Goal: Task Accomplishment & Management: Manage account settings

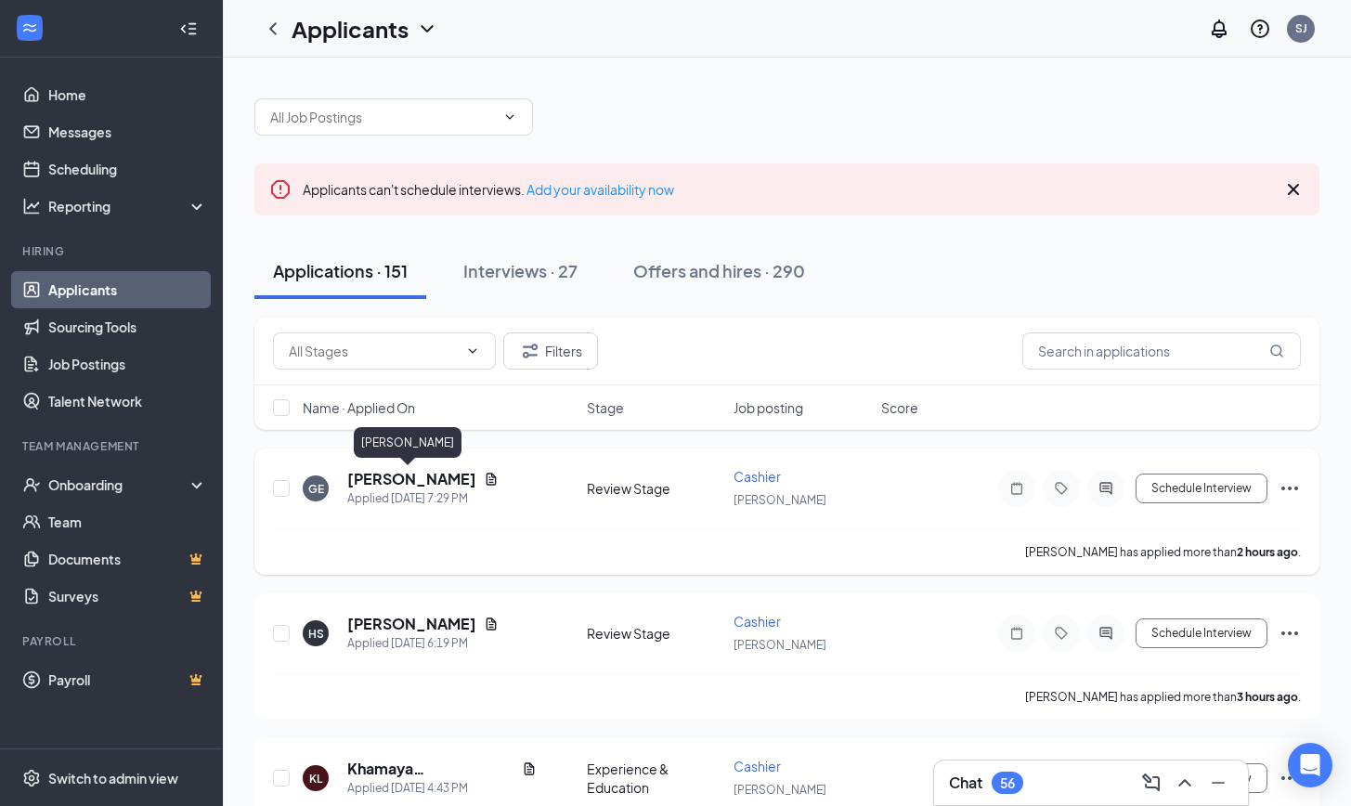
click at [419, 481] on h5 "[PERSON_NAME]" at bounding box center [411, 479] width 129 height 20
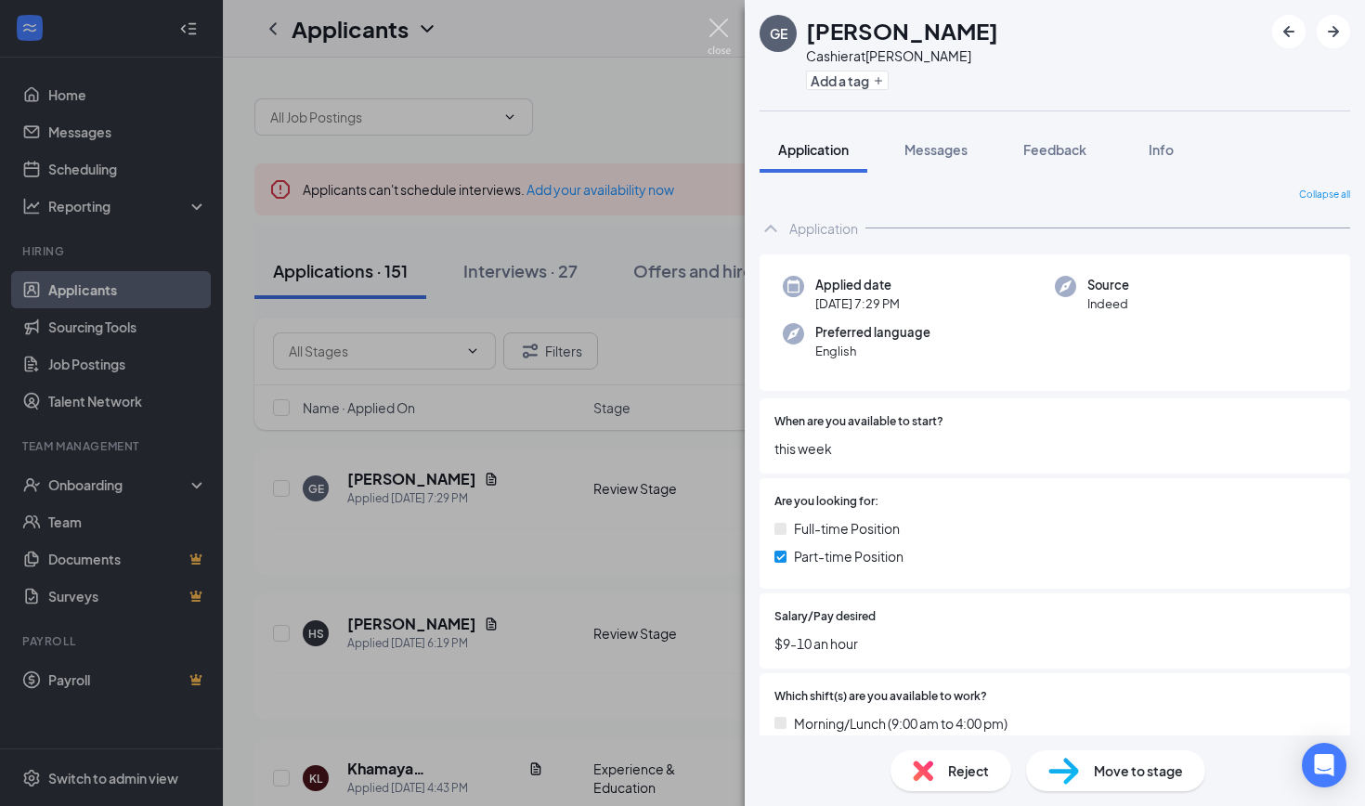
click at [716, 33] on img at bounding box center [719, 37] width 23 height 36
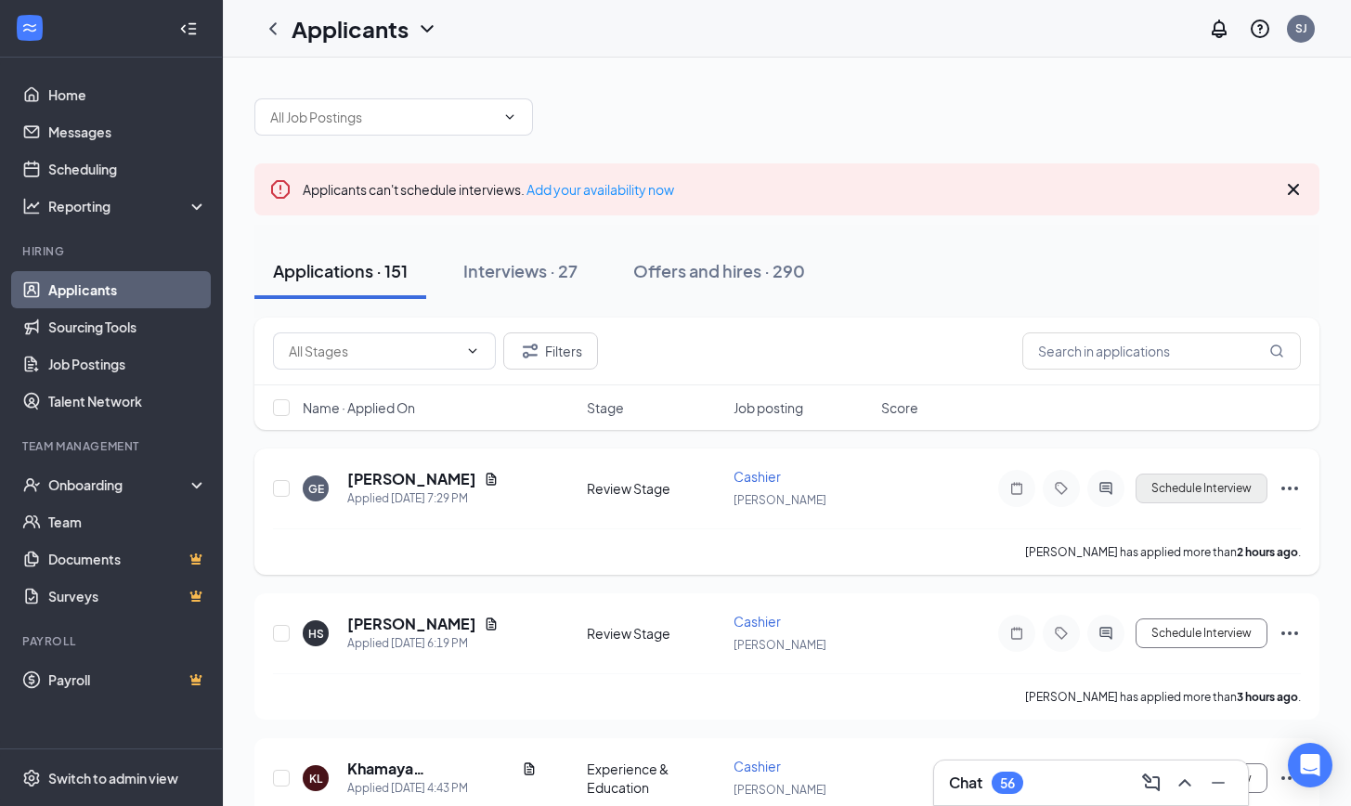
click at [1186, 493] on button "Schedule Interview" at bounding box center [1202, 489] width 132 height 30
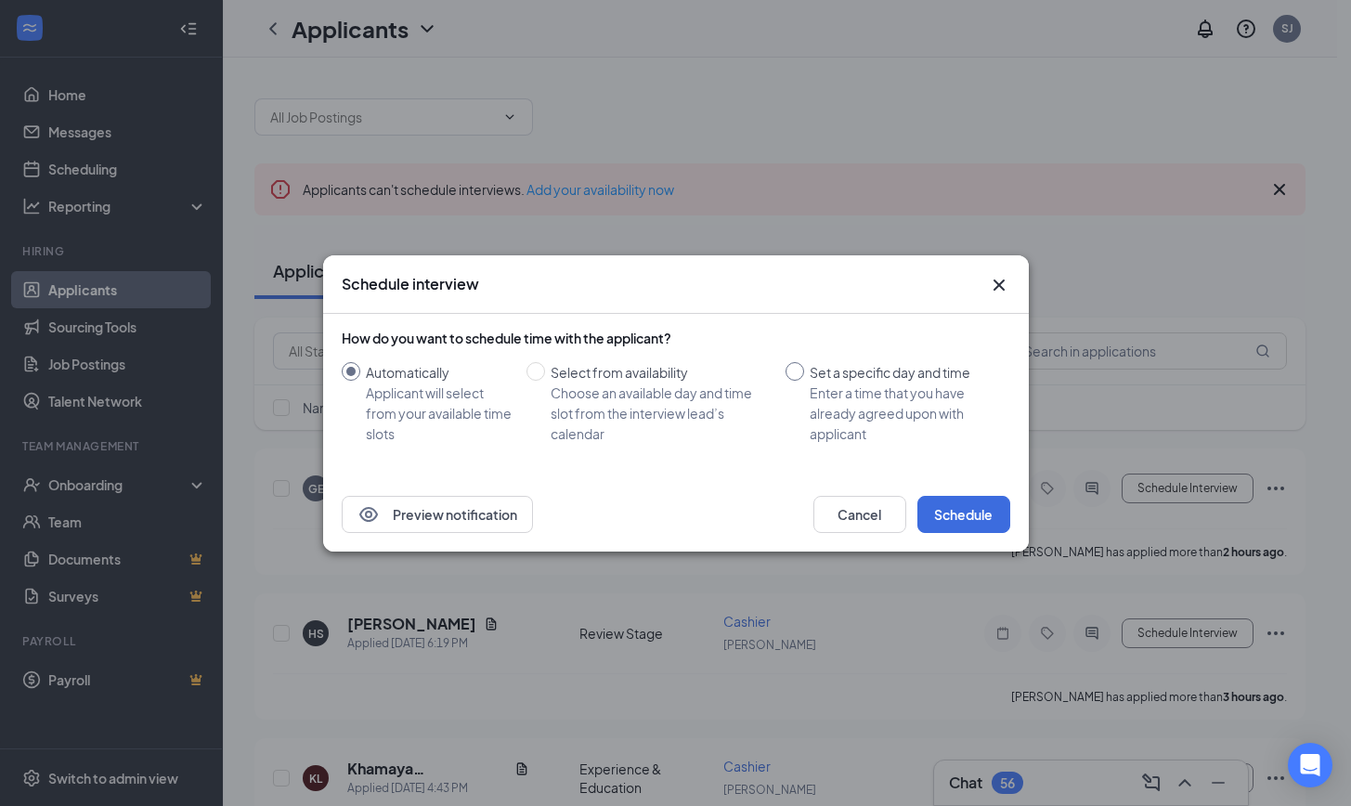
click at [795, 370] on input "Set a specific day and time Enter a time that you have already agreed upon with…" at bounding box center [795, 371] width 19 height 19
radio input "true"
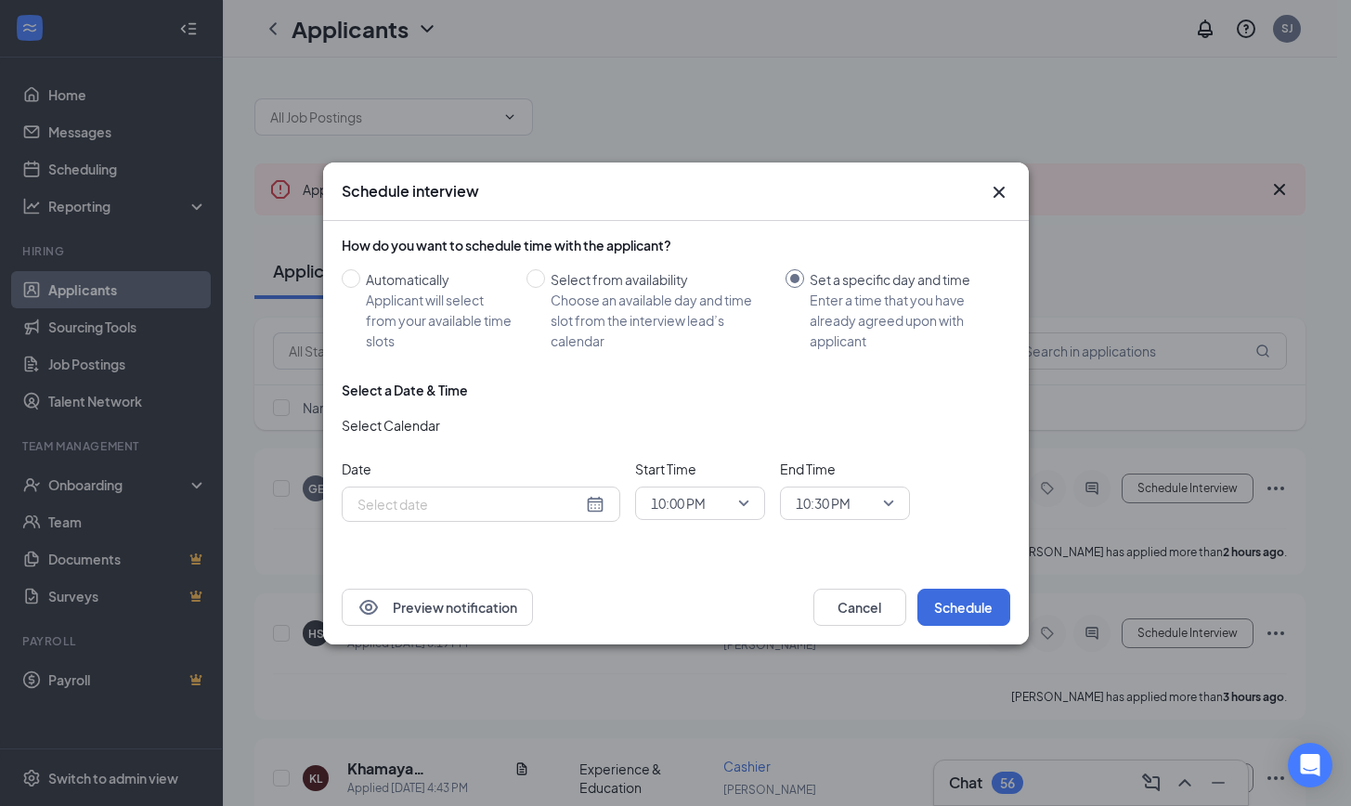
radio input "false"
click at [597, 505] on div "[DATE]" at bounding box center [481, 504] width 247 height 20
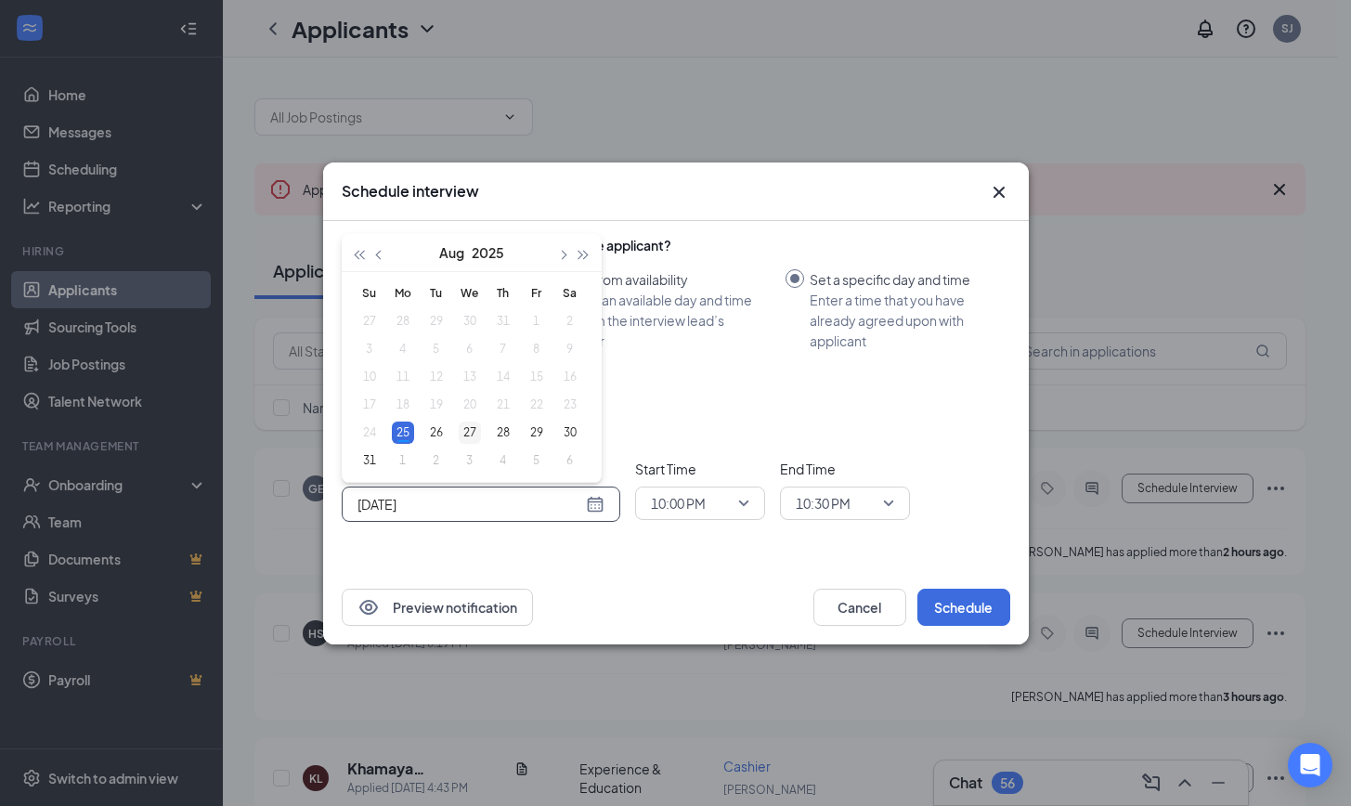
type input "[DATE]"
click at [467, 430] on div "27" at bounding box center [470, 433] width 22 height 22
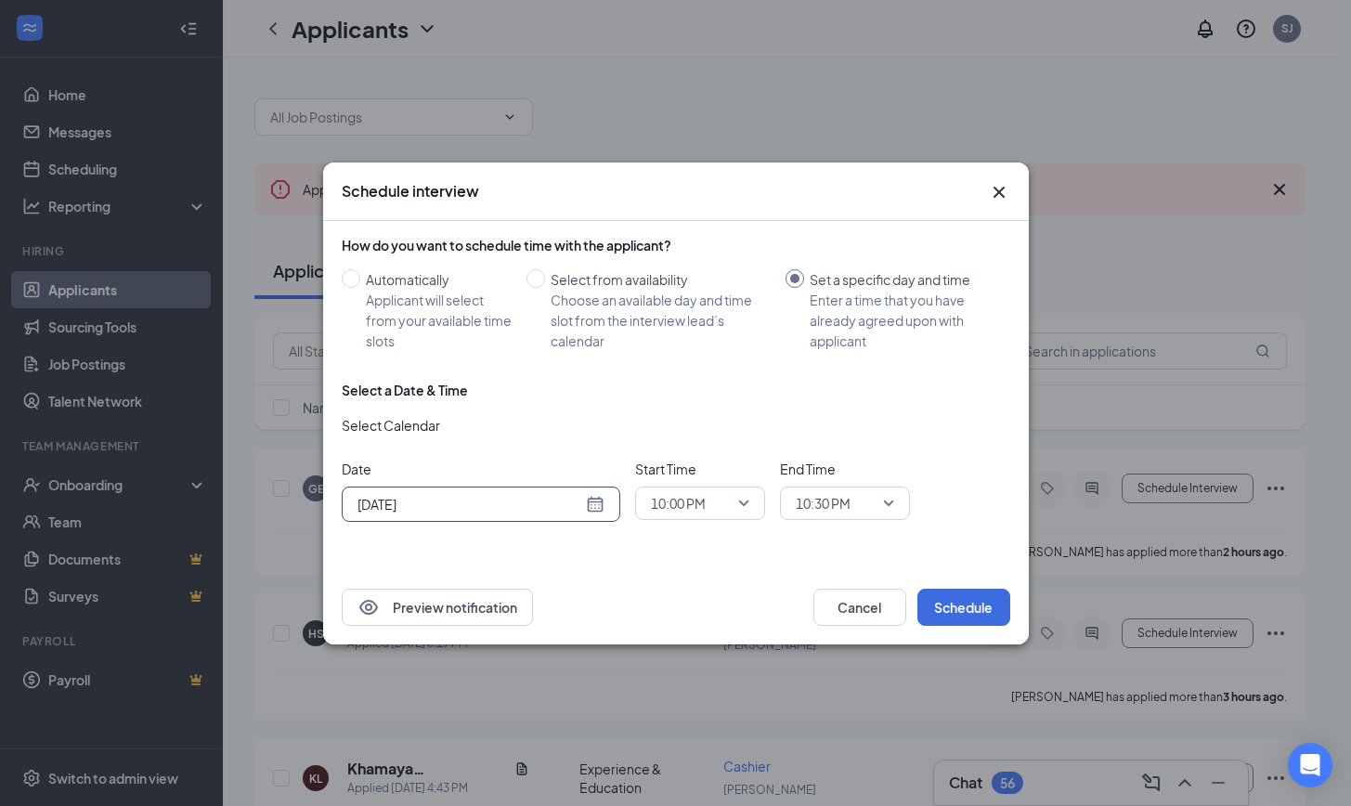
click at [754, 506] on div "10:00 PM" at bounding box center [700, 503] width 130 height 33
click at [696, 254] on span "04:00 PM" at bounding box center [677, 258] width 55 height 20
click at [854, 505] on span "10:30 PM" at bounding box center [837, 503] width 82 height 28
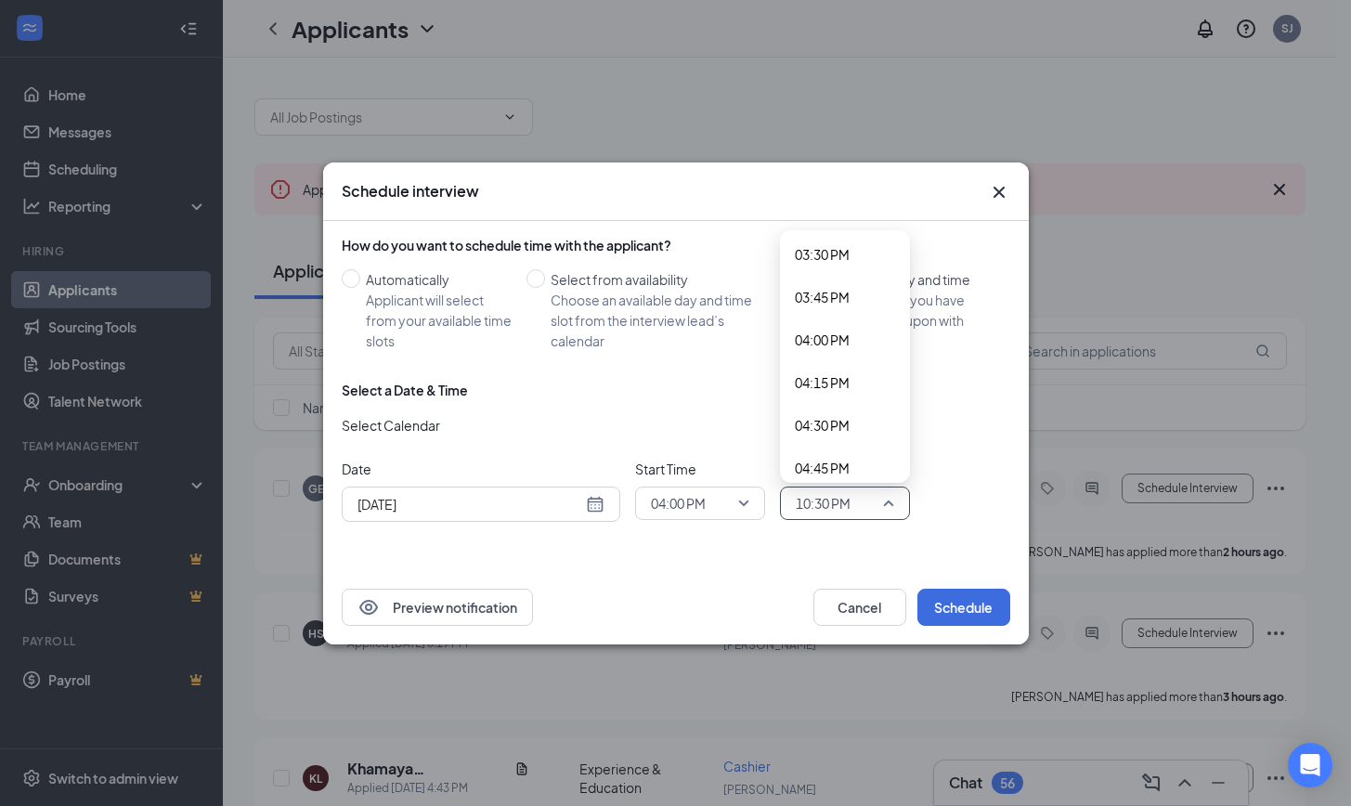
scroll to position [2686, 0]
click at [852, 395] on span "04:30 PM" at bounding box center [845, 393] width 100 height 20
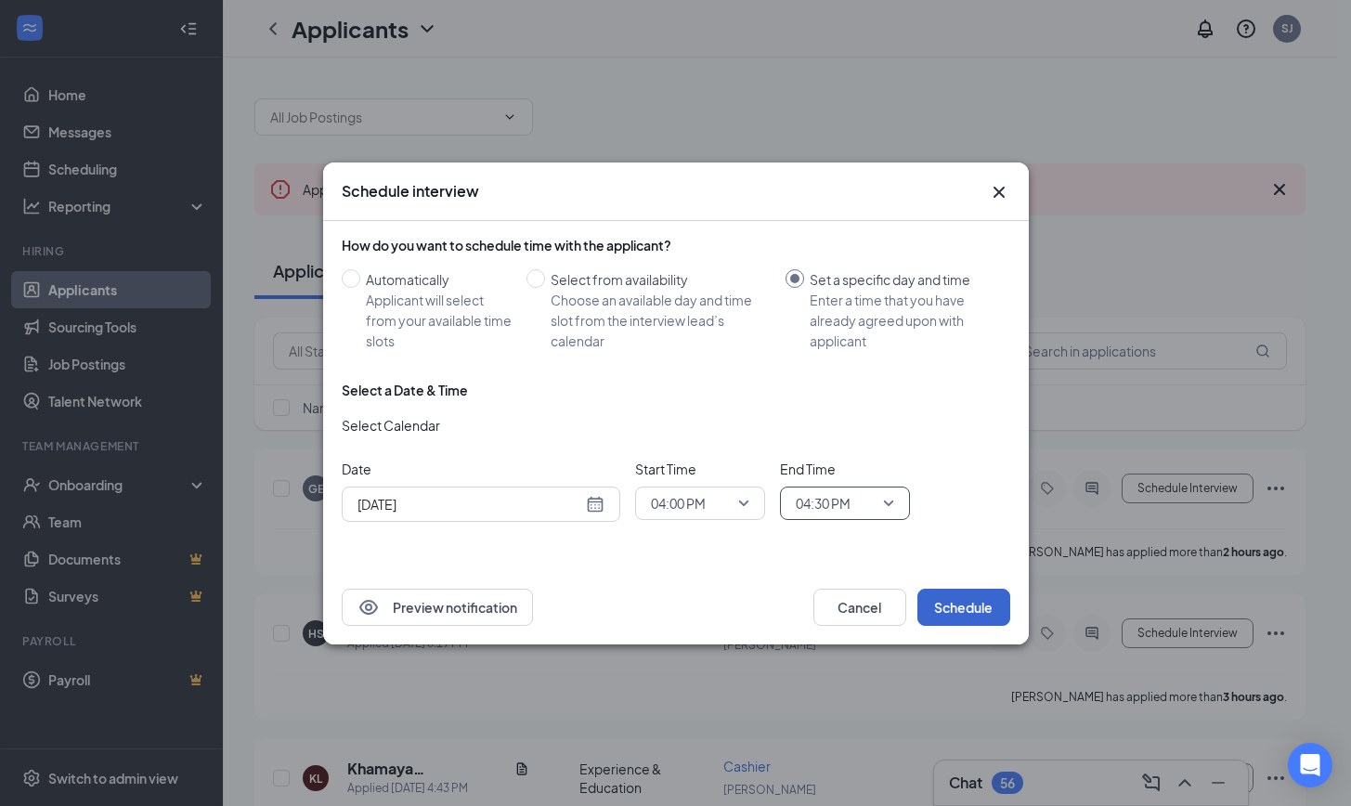
click at [962, 602] on button "Schedule" at bounding box center [964, 607] width 93 height 37
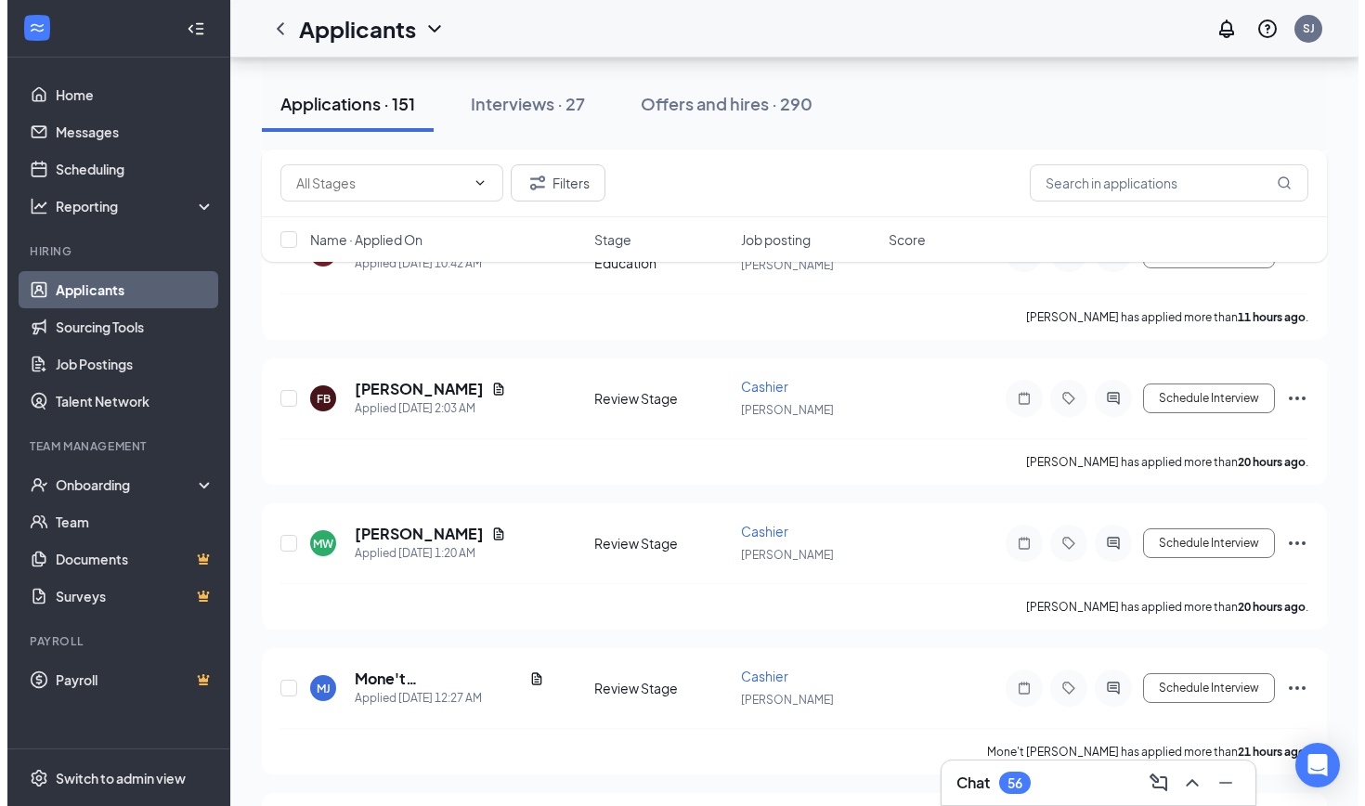
scroll to position [1119, 0]
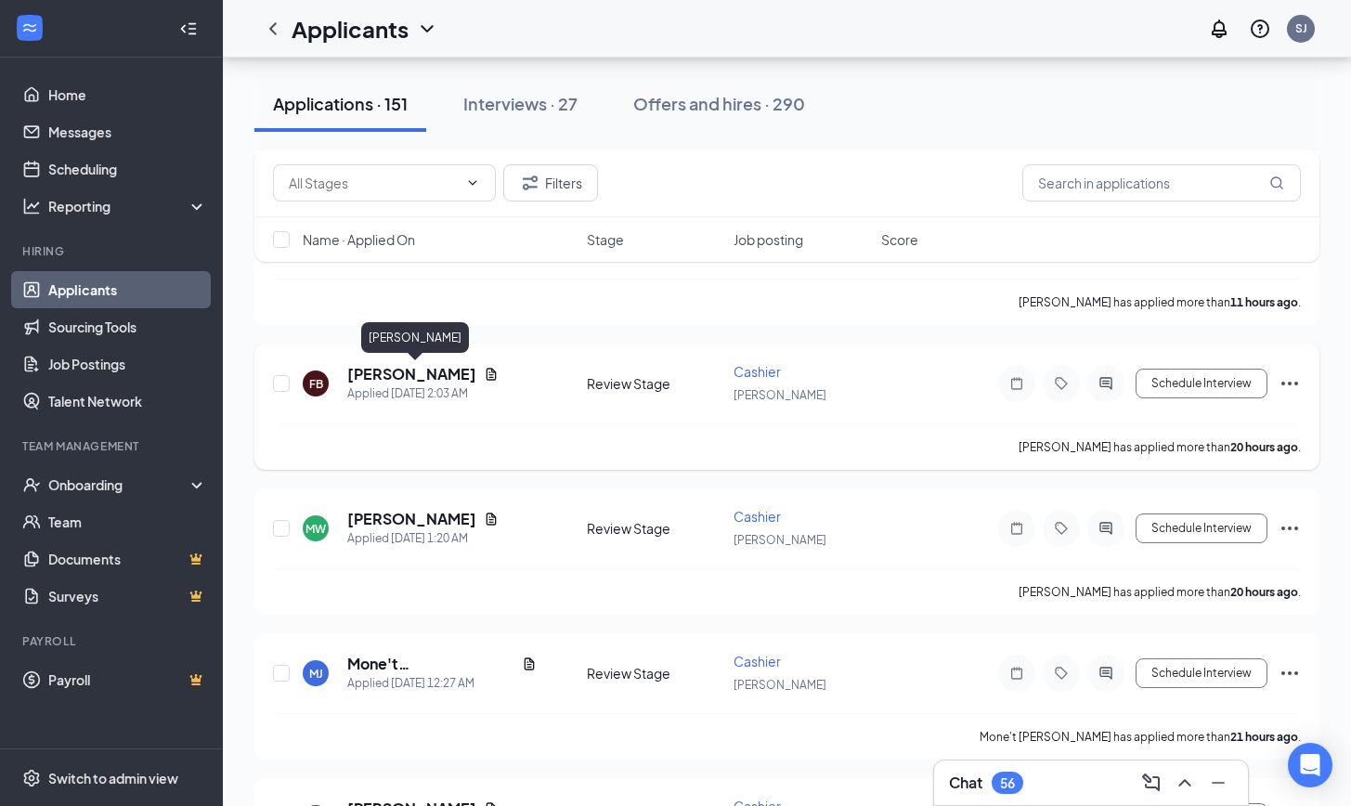
click at [476, 372] on h5 "[PERSON_NAME]" at bounding box center [411, 374] width 129 height 20
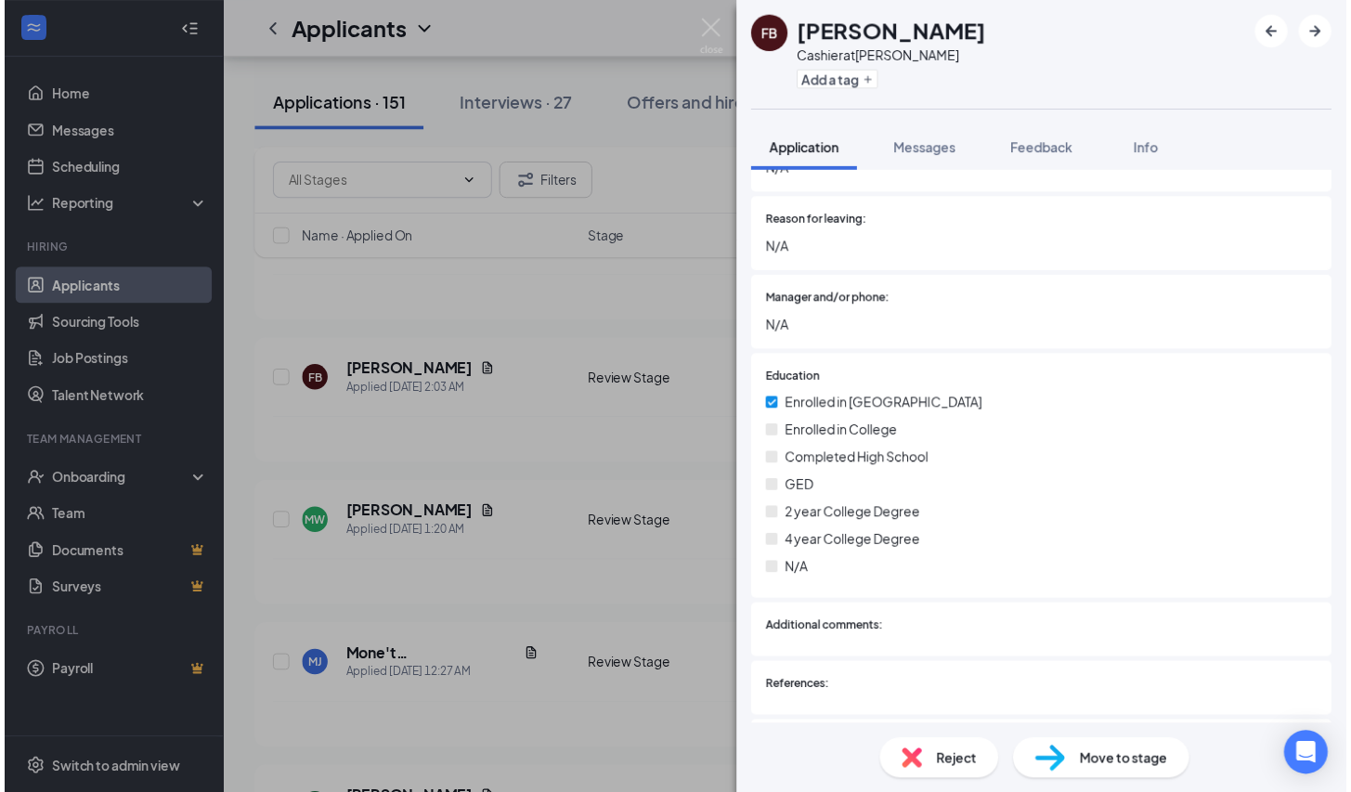
scroll to position [2032, 0]
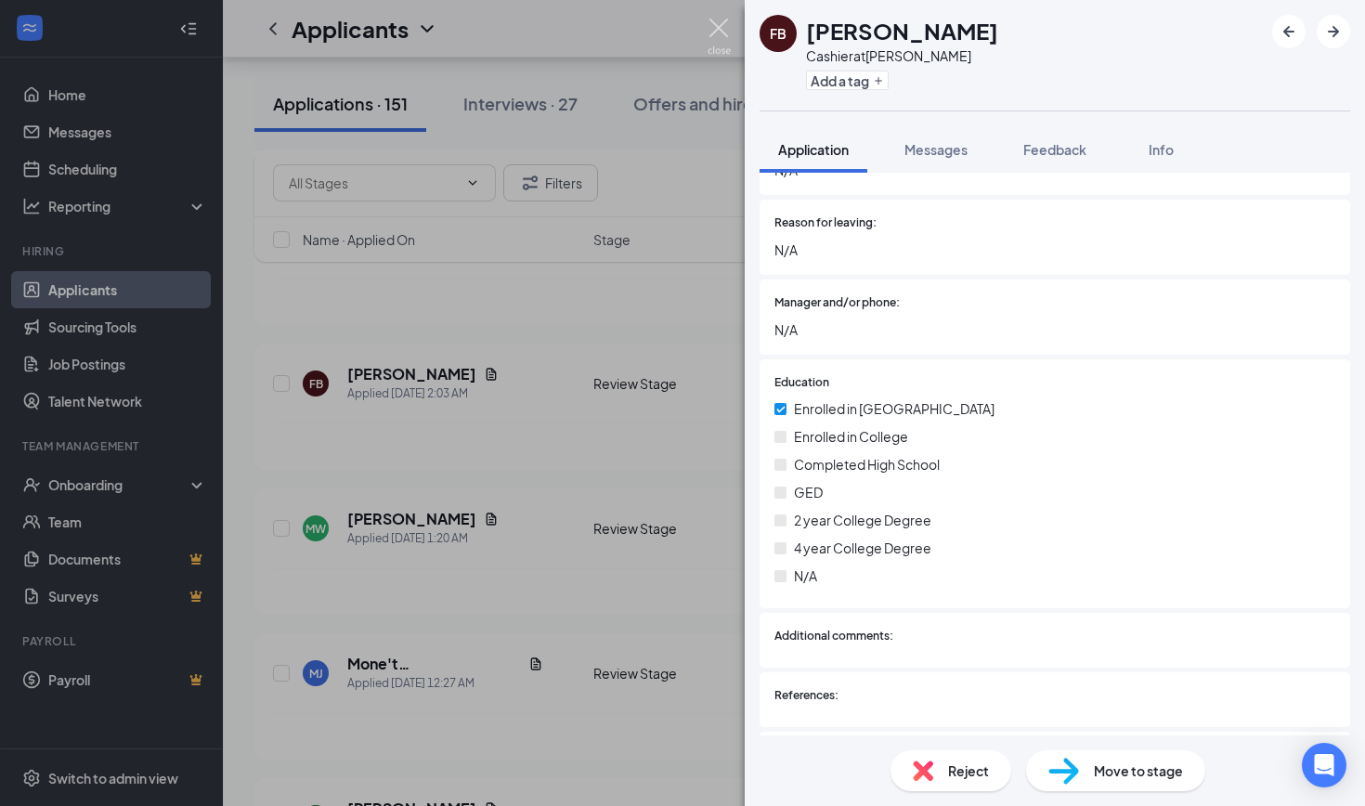
click at [716, 30] on img at bounding box center [719, 37] width 23 height 36
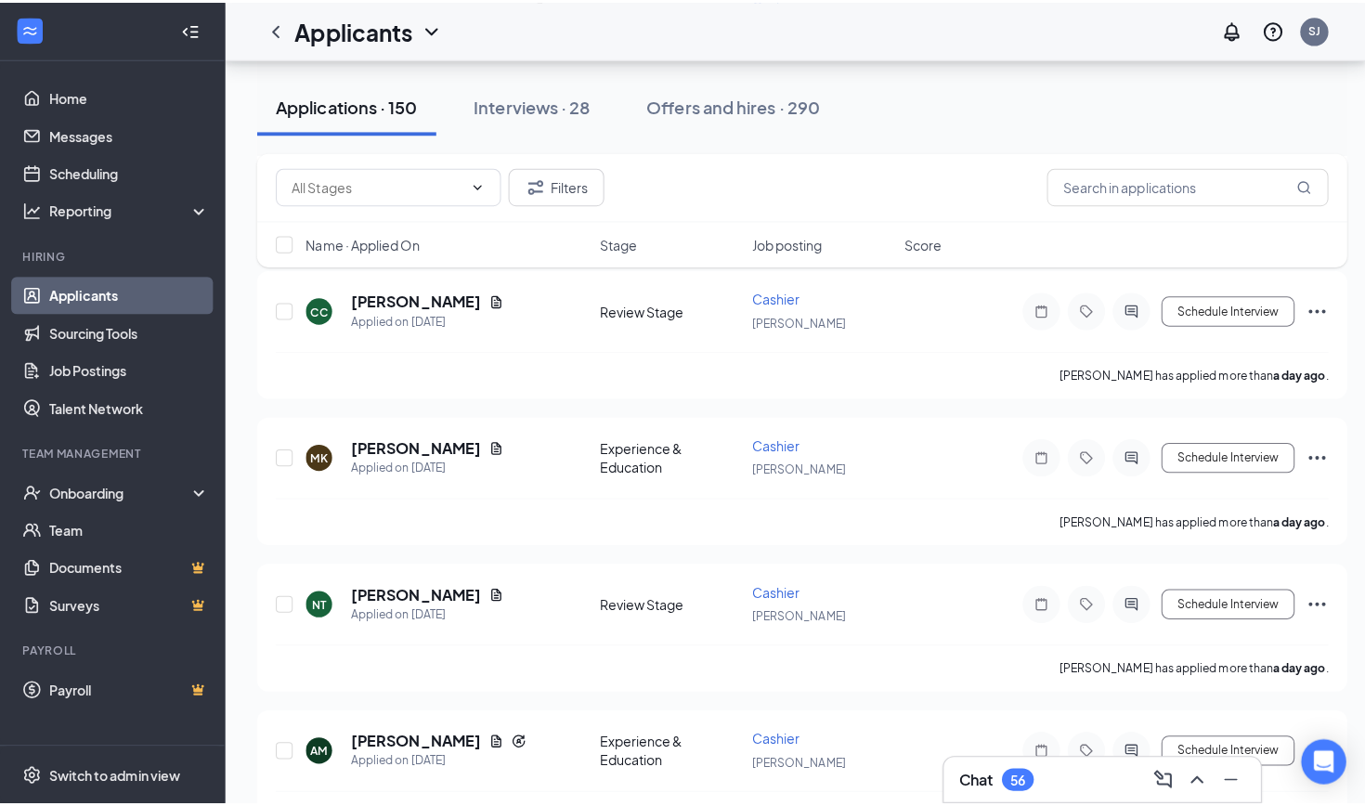
scroll to position [1637, 0]
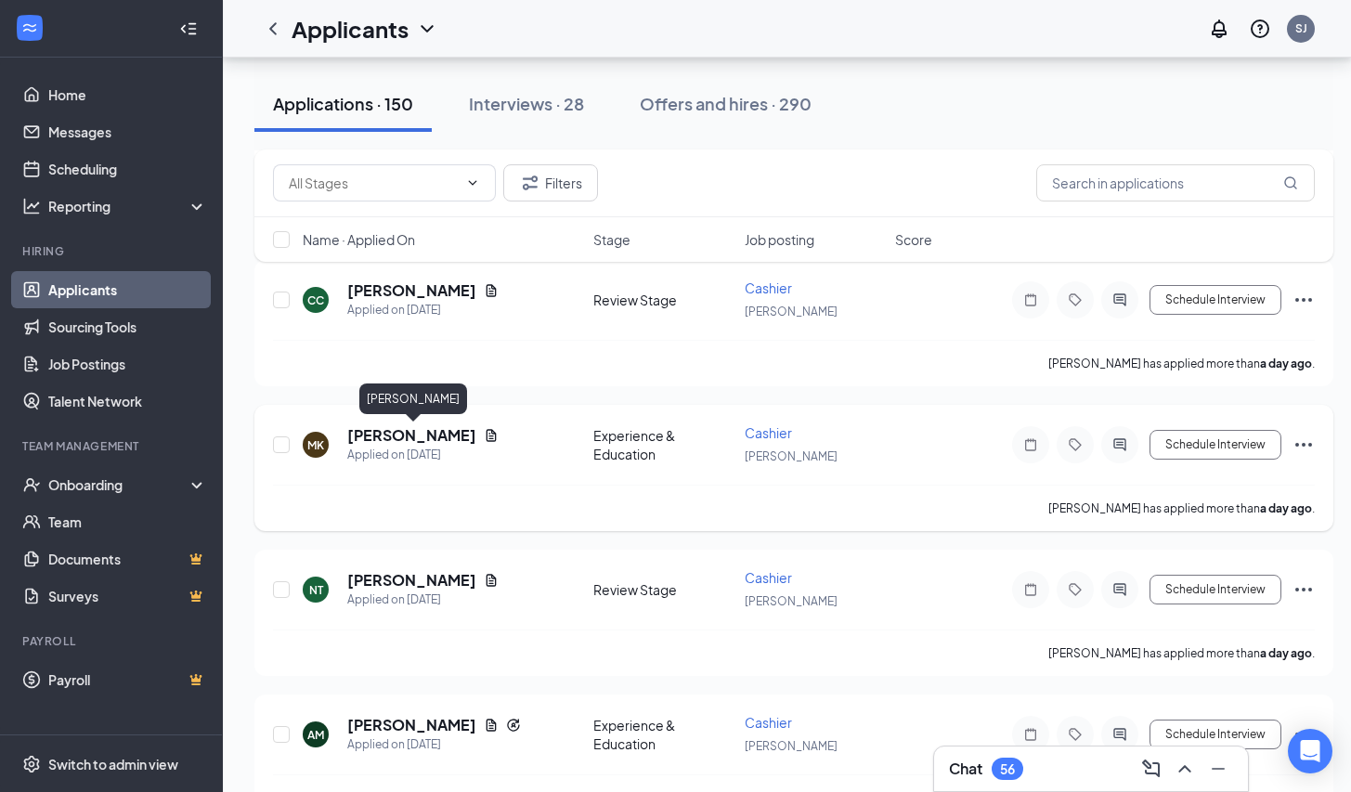
click at [407, 436] on h5 "[PERSON_NAME]" at bounding box center [411, 435] width 129 height 20
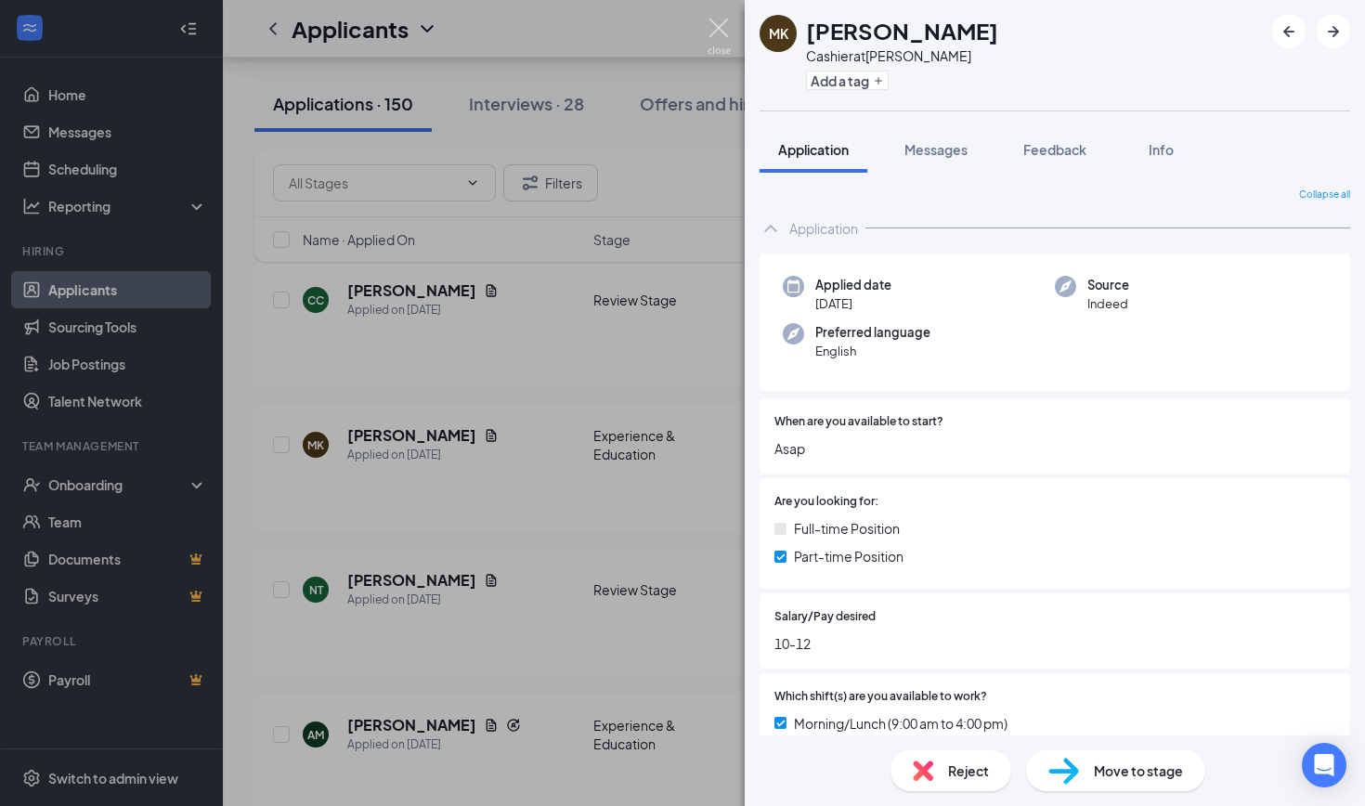
click at [713, 26] on img at bounding box center [719, 37] width 23 height 36
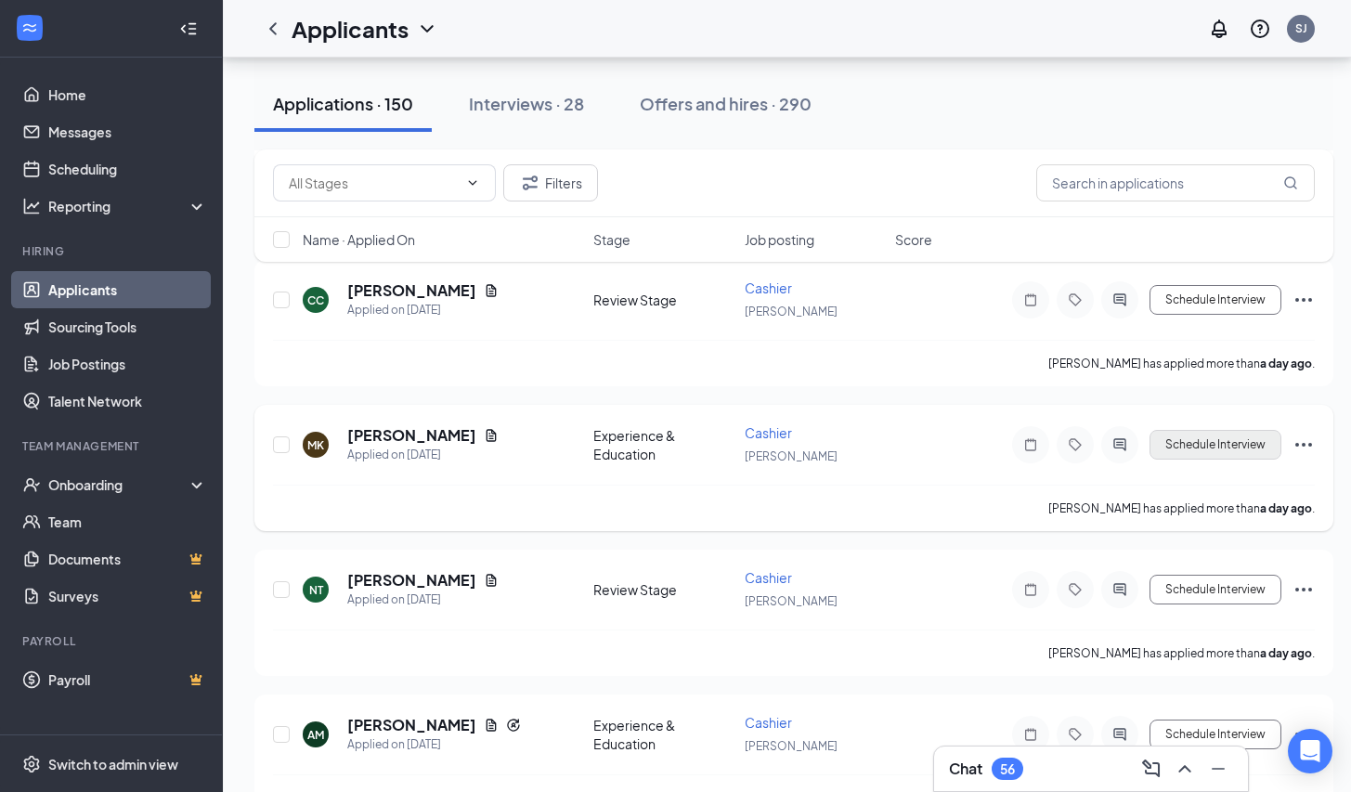
click at [1181, 443] on button "Schedule Interview" at bounding box center [1216, 445] width 132 height 30
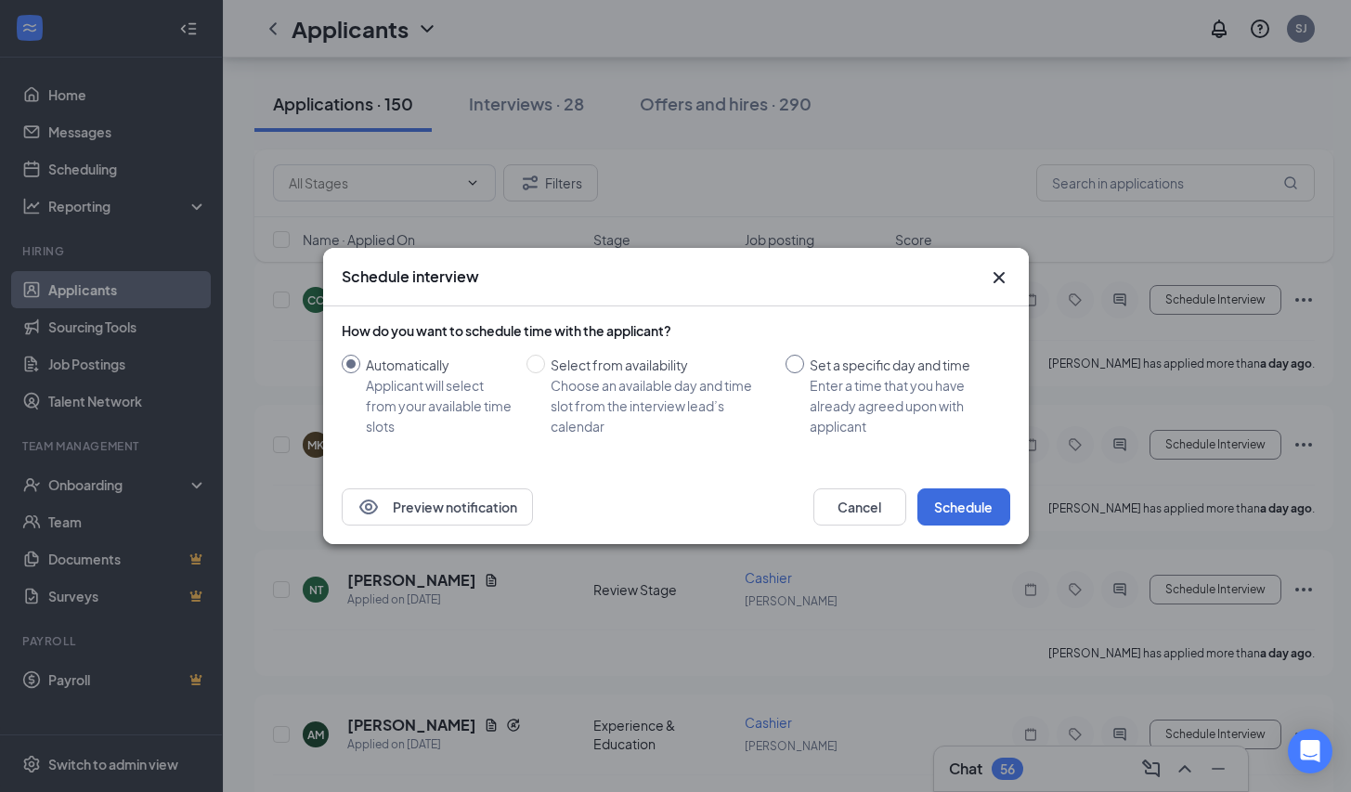
click at [793, 358] on input "Set a specific day and time Enter a time that you have already agreed upon with…" at bounding box center [795, 364] width 19 height 19
radio input "true"
radio input "false"
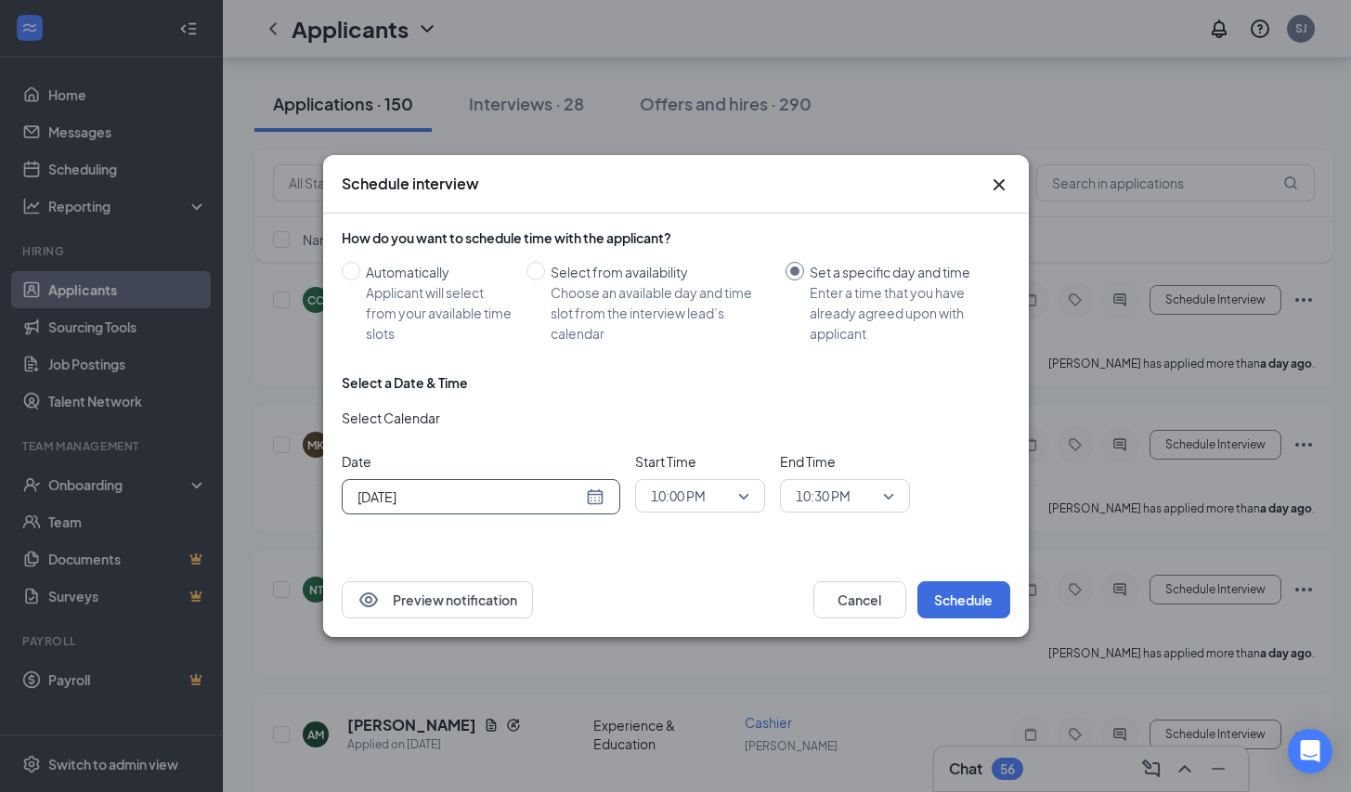
click at [590, 499] on div "[DATE]" at bounding box center [481, 497] width 247 height 20
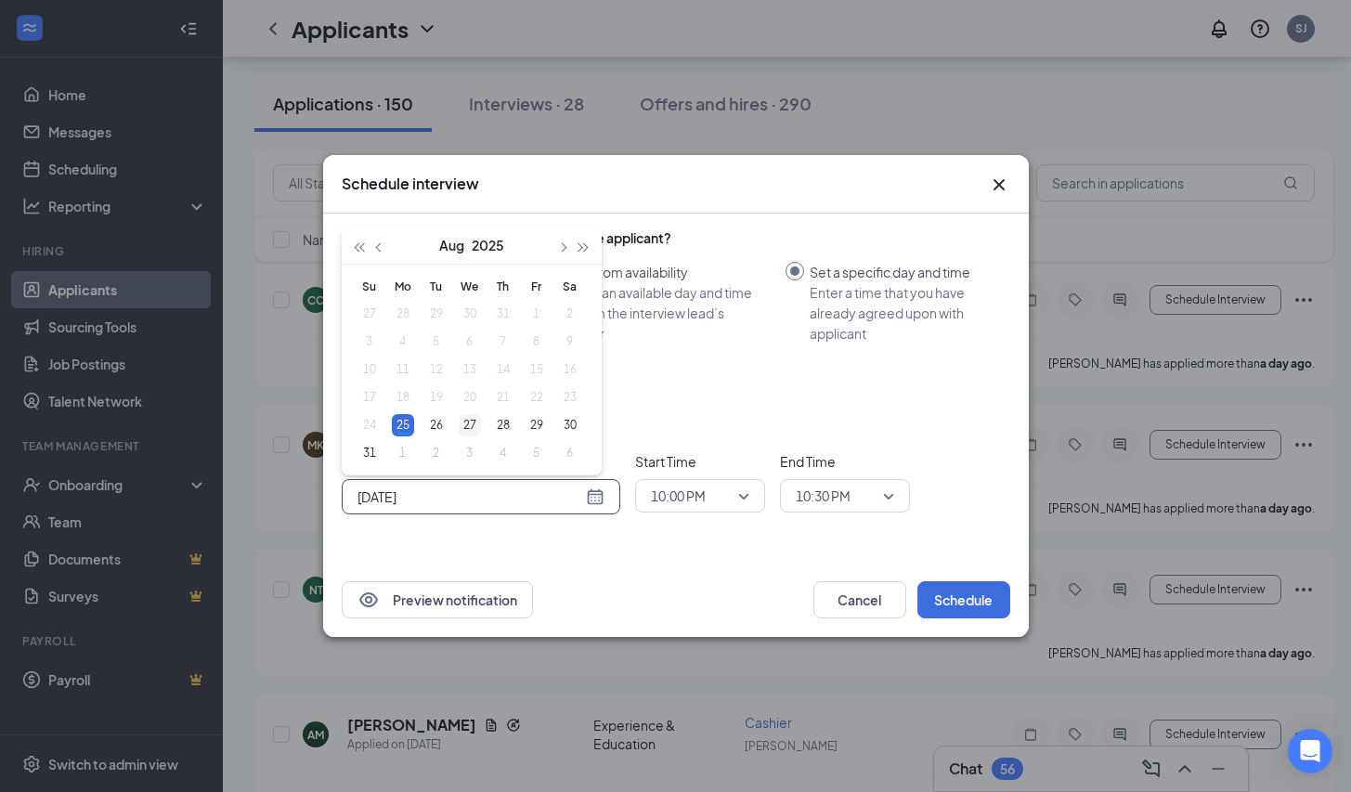
type input "[DATE]"
click at [465, 427] on div "27" at bounding box center [470, 425] width 22 height 22
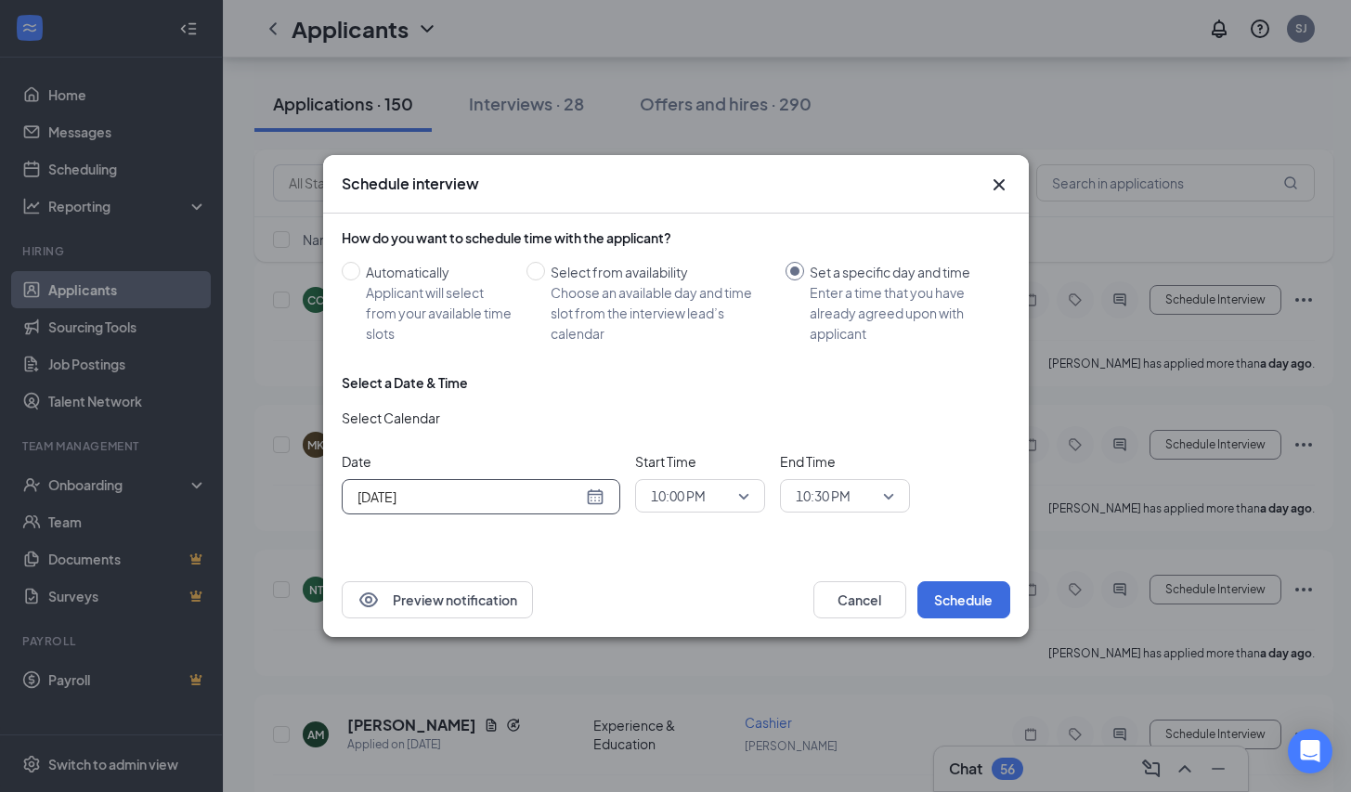
click at [724, 498] on span "10:00 PM" at bounding box center [692, 496] width 82 height 28
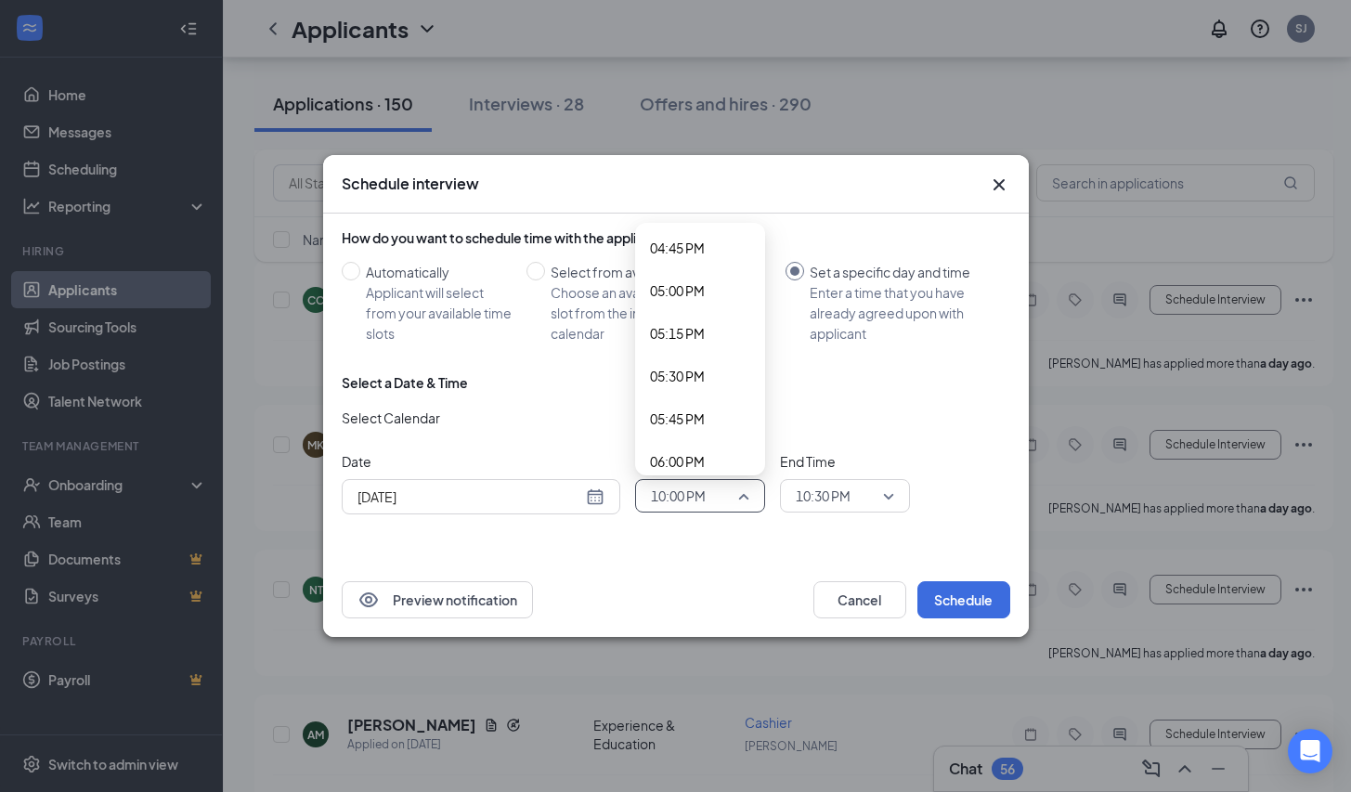
scroll to position [2833, 0]
click at [700, 323] on span "05:00 PM" at bounding box center [677, 323] width 55 height 20
click at [892, 494] on span "10:30 PM" at bounding box center [845, 496] width 98 height 28
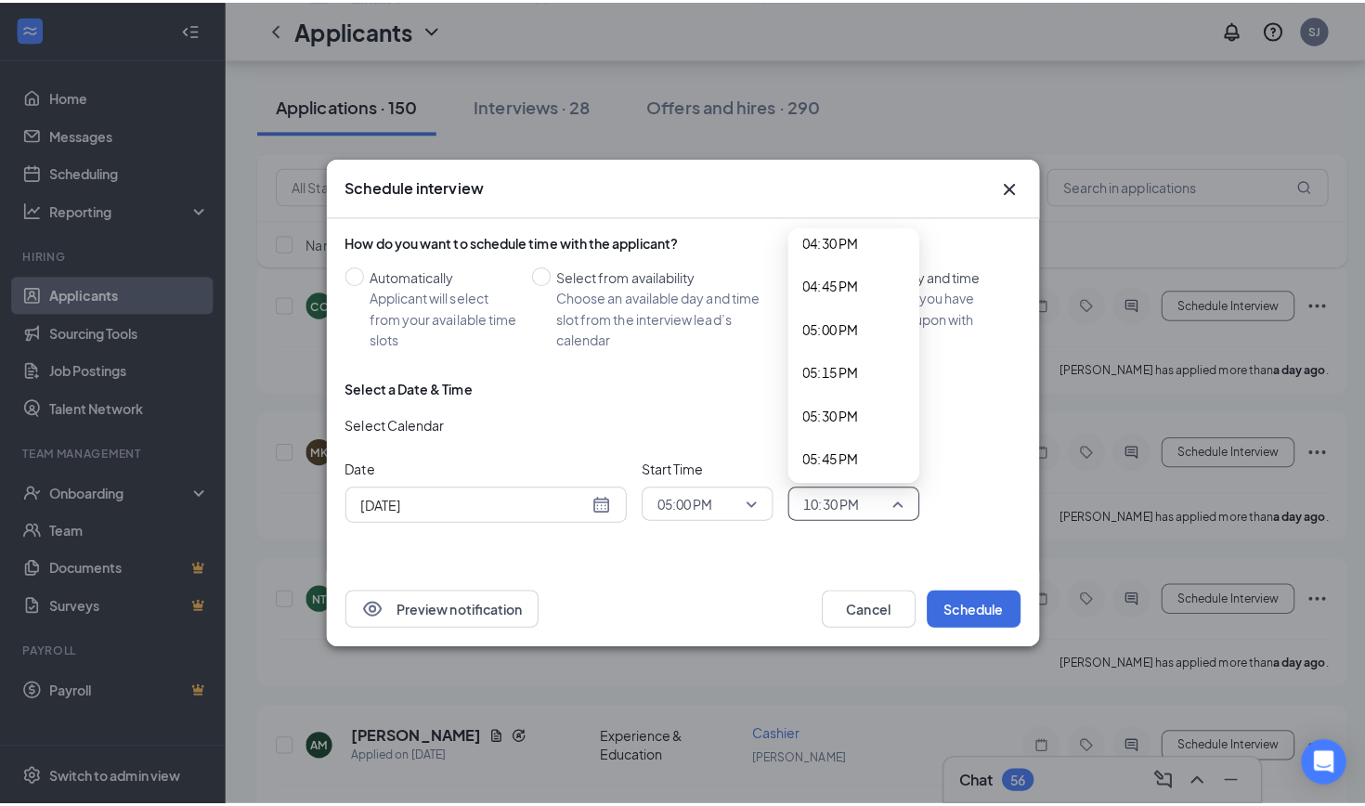
scroll to position [2850, 0]
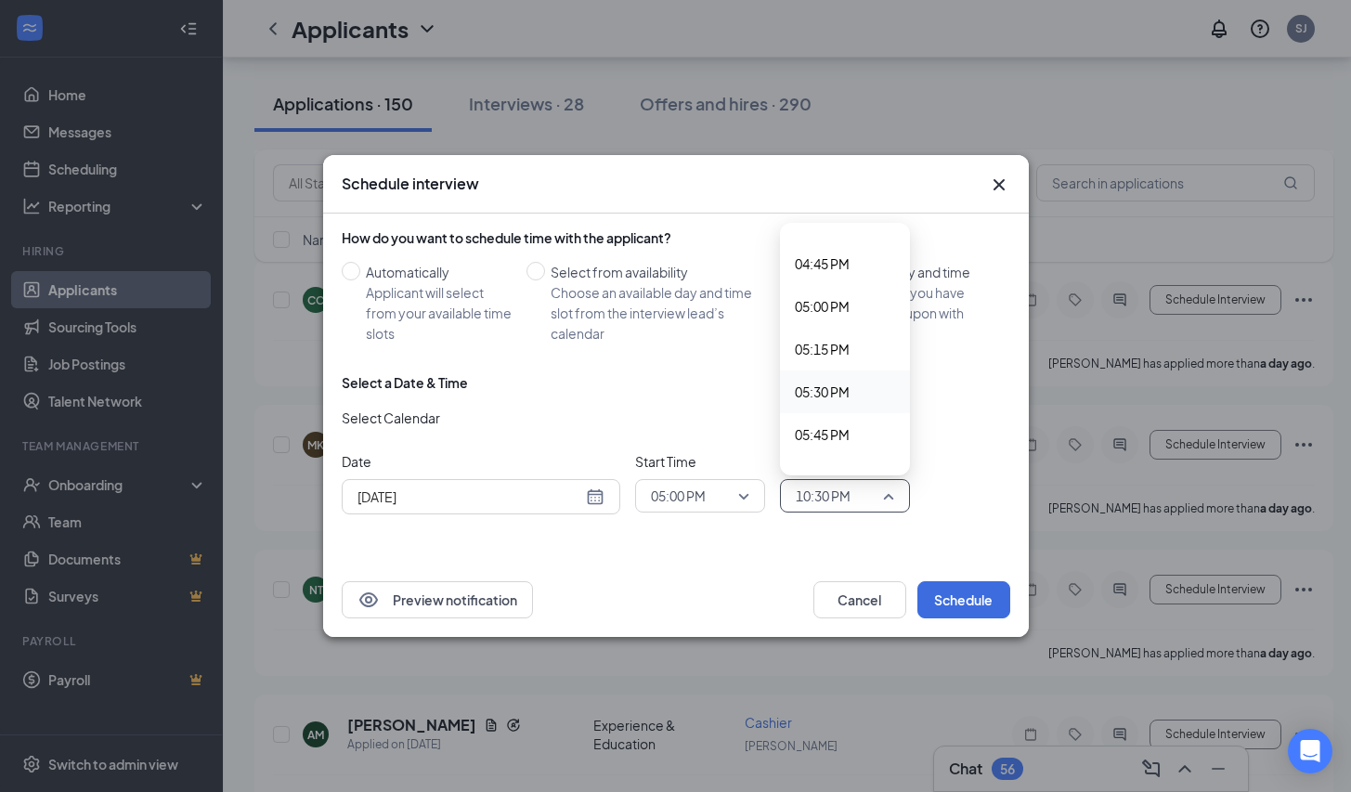
click at [848, 393] on span "05:30 PM" at bounding box center [822, 392] width 55 height 20
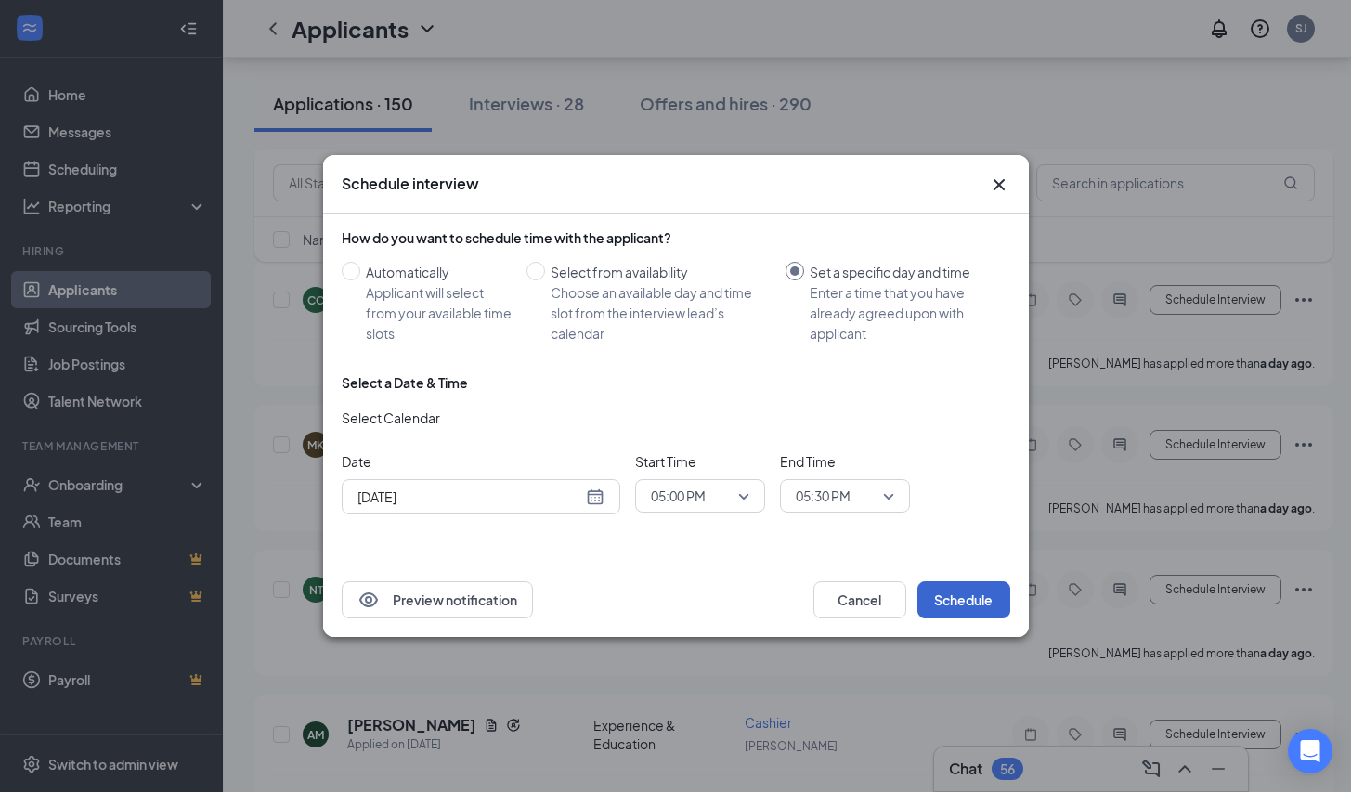
click at [970, 595] on button "Schedule" at bounding box center [964, 599] width 93 height 37
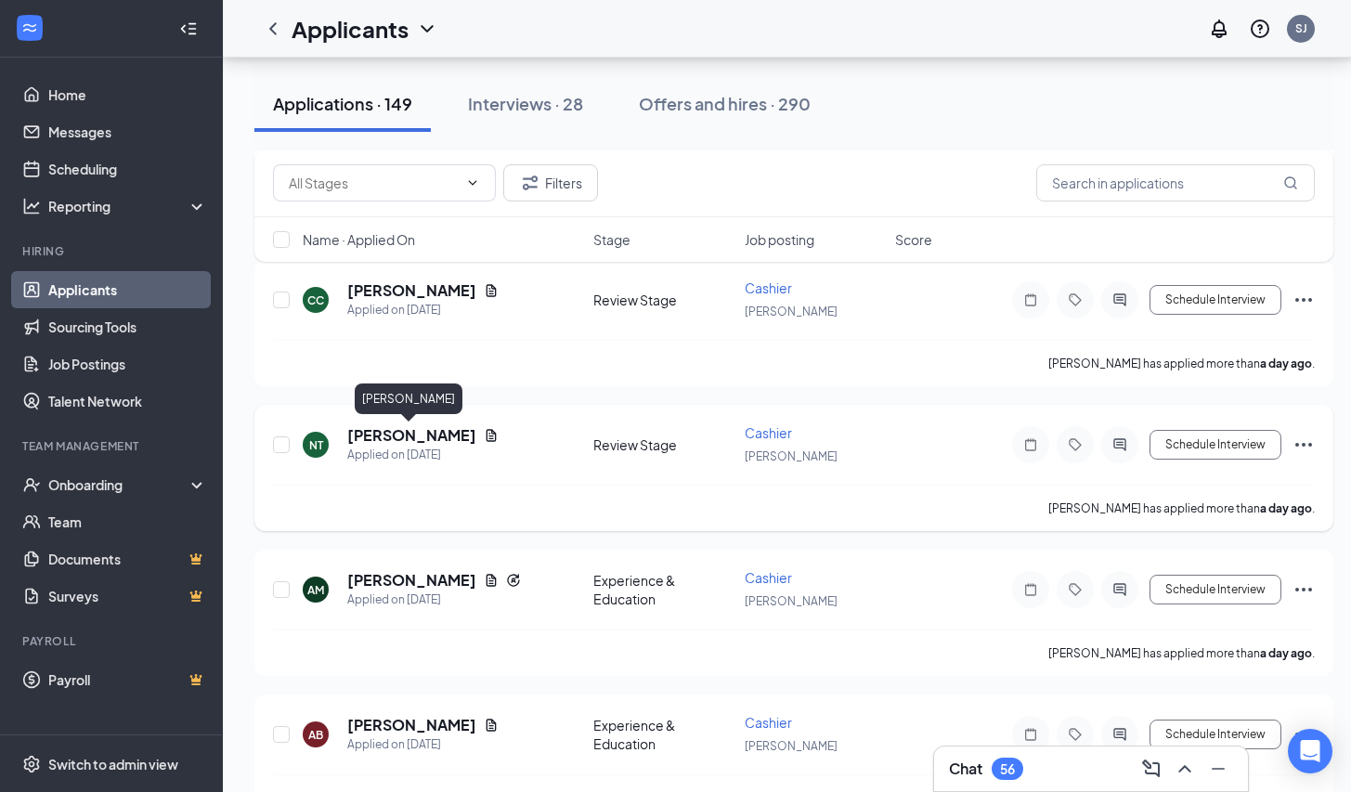
click at [413, 436] on h5 "[PERSON_NAME]" at bounding box center [411, 435] width 129 height 20
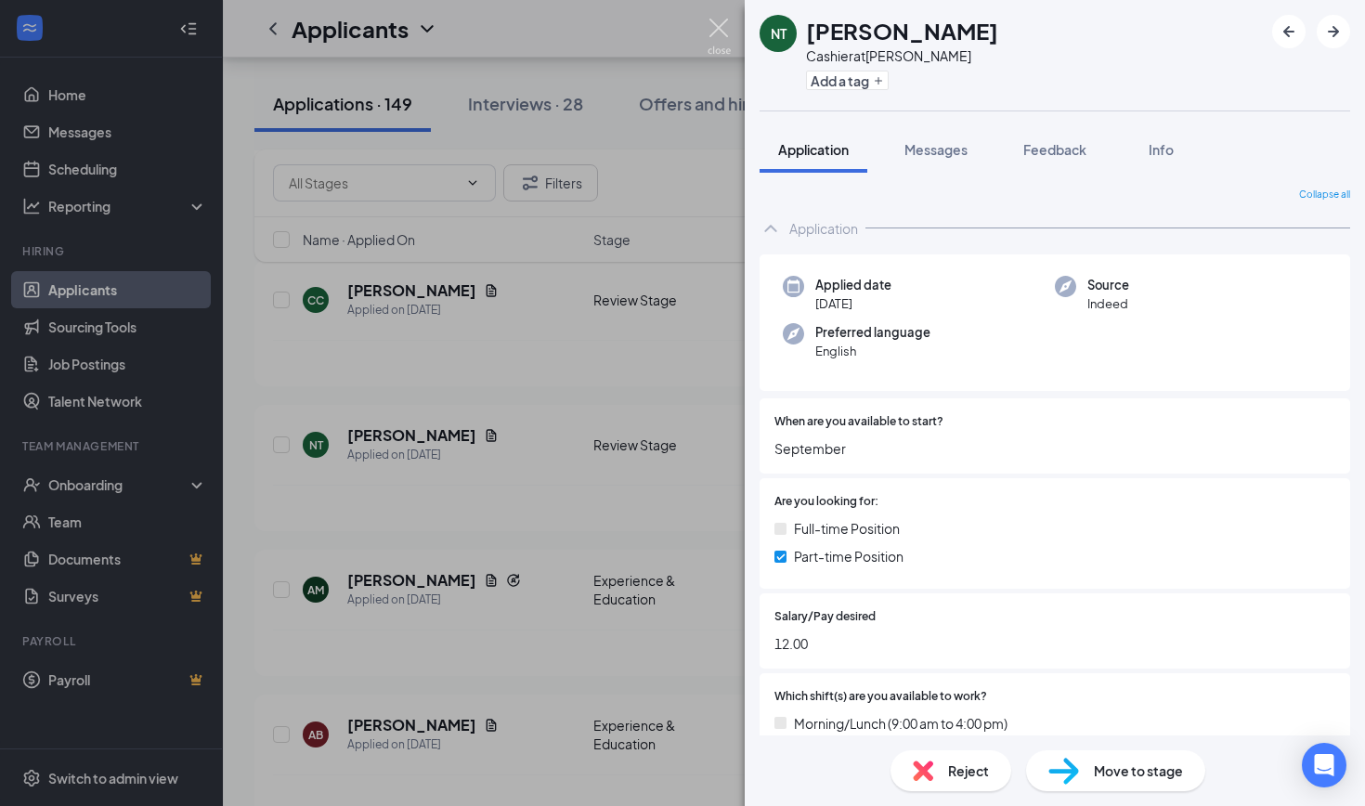
click at [715, 23] on img at bounding box center [719, 37] width 23 height 36
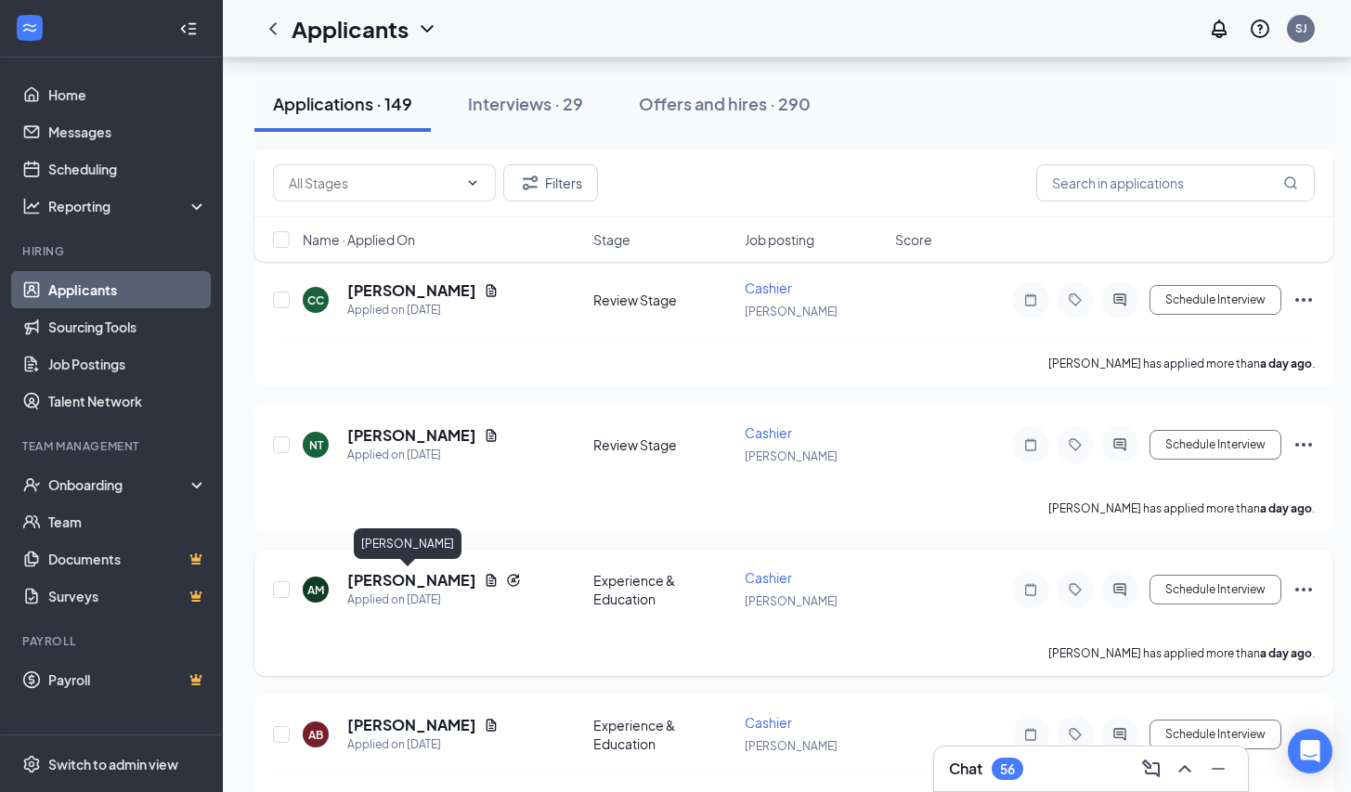
click at [396, 583] on h5 "[PERSON_NAME]" at bounding box center [411, 580] width 129 height 20
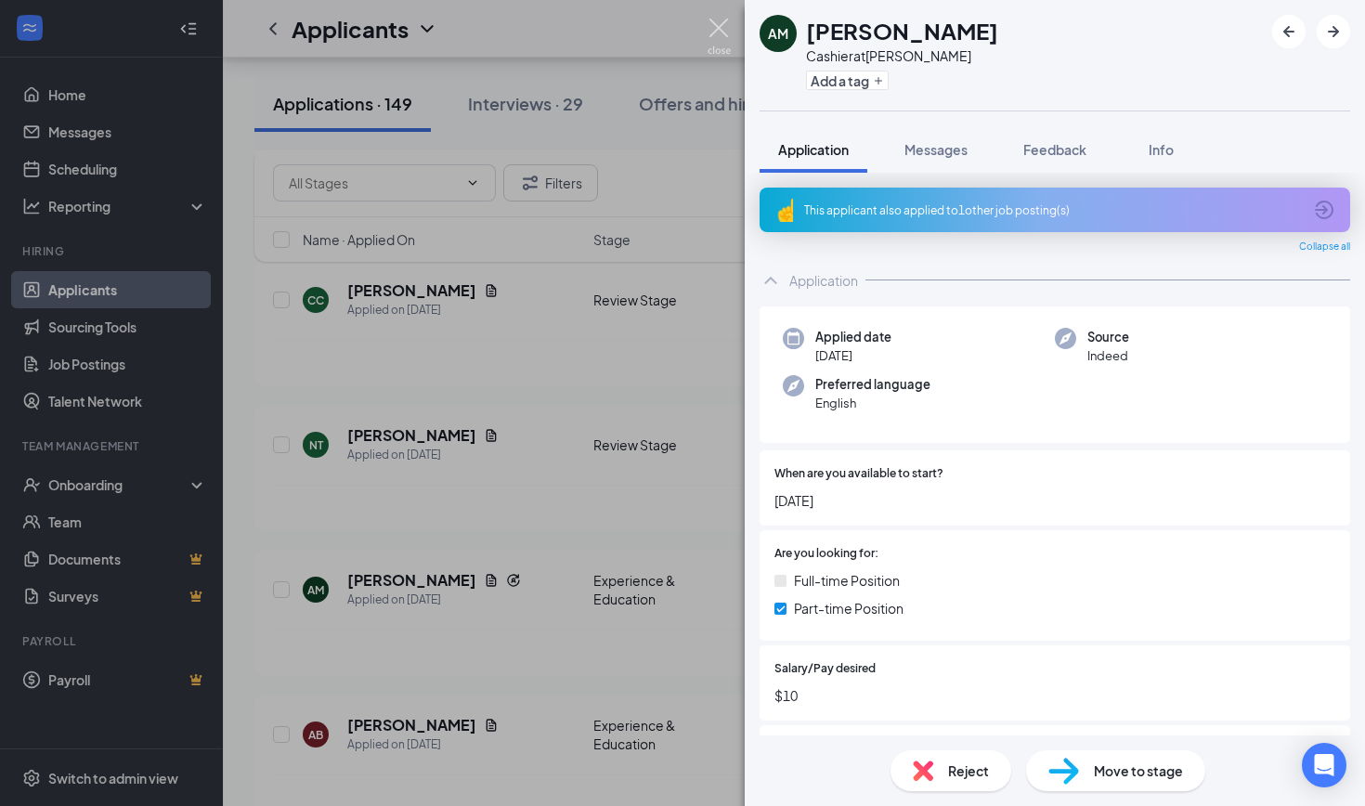
click at [724, 26] on img at bounding box center [719, 37] width 23 height 36
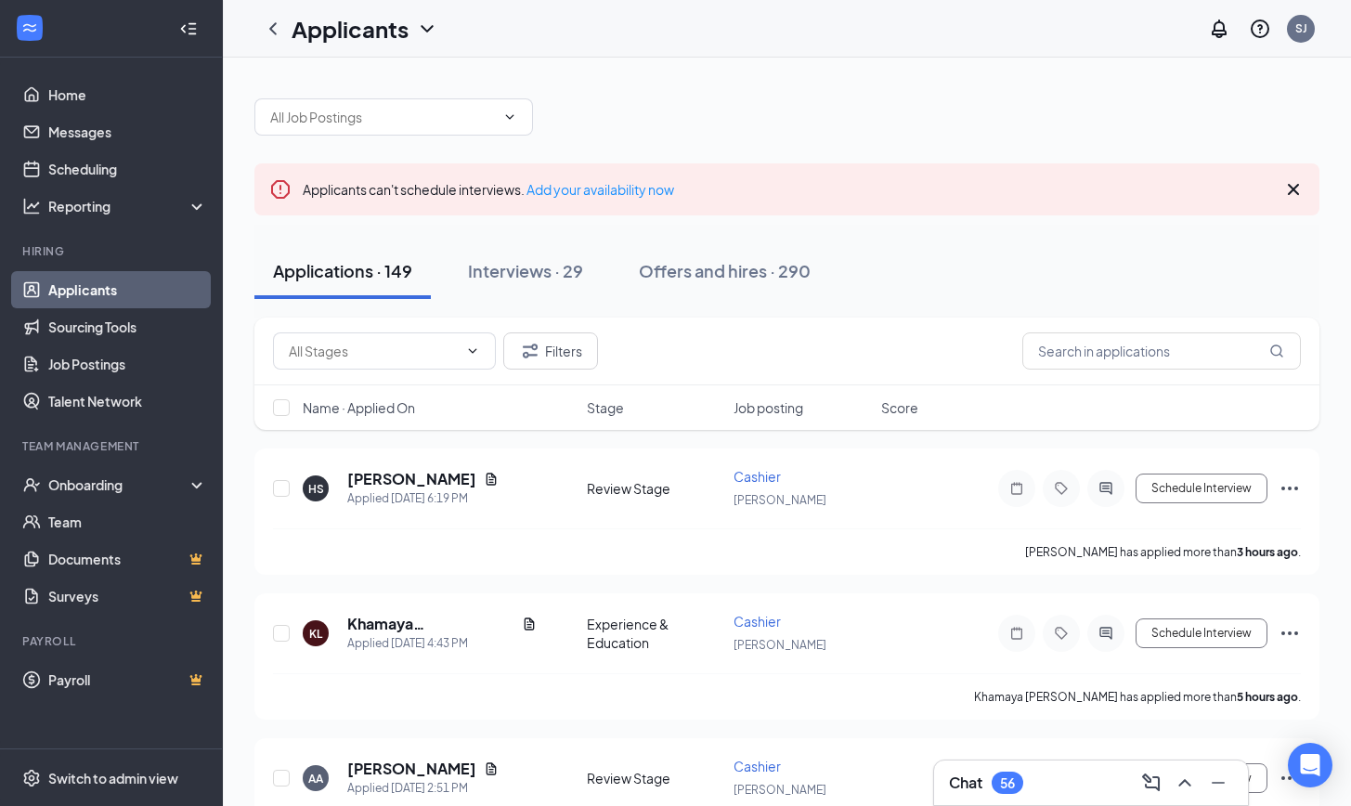
click at [1292, 188] on icon "Cross" at bounding box center [1293, 189] width 11 height 11
